Goal: Information Seeking & Learning: Check status

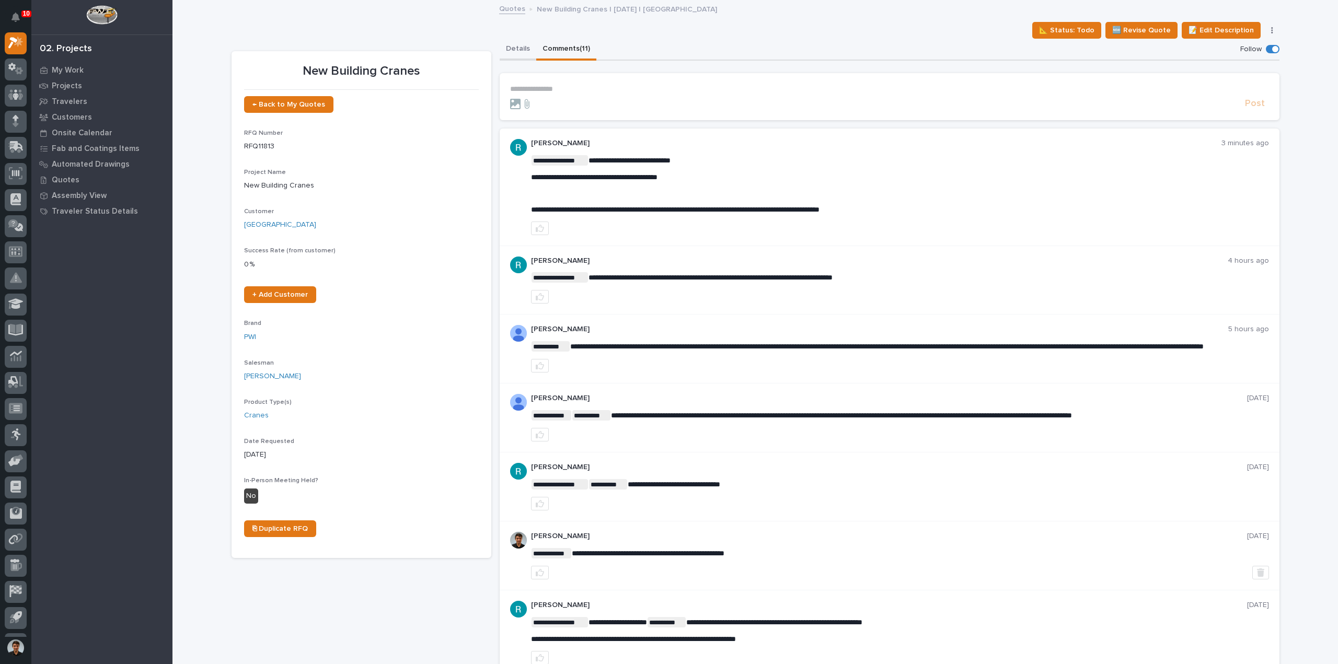
click at [519, 49] on button "Details" at bounding box center [518, 50] width 37 height 22
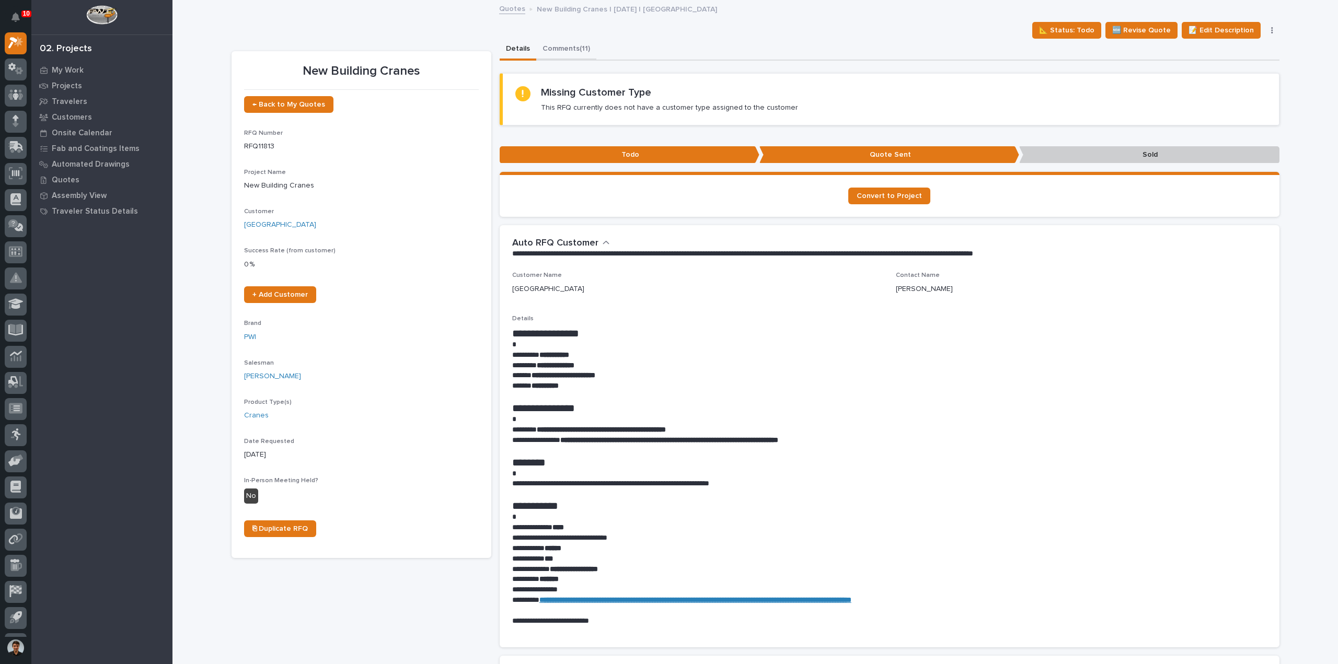
click at [538, 48] on button "Comments (11)" at bounding box center [566, 50] width 60 height 22
